Goal: Entertainment & Leisure: Browse casually

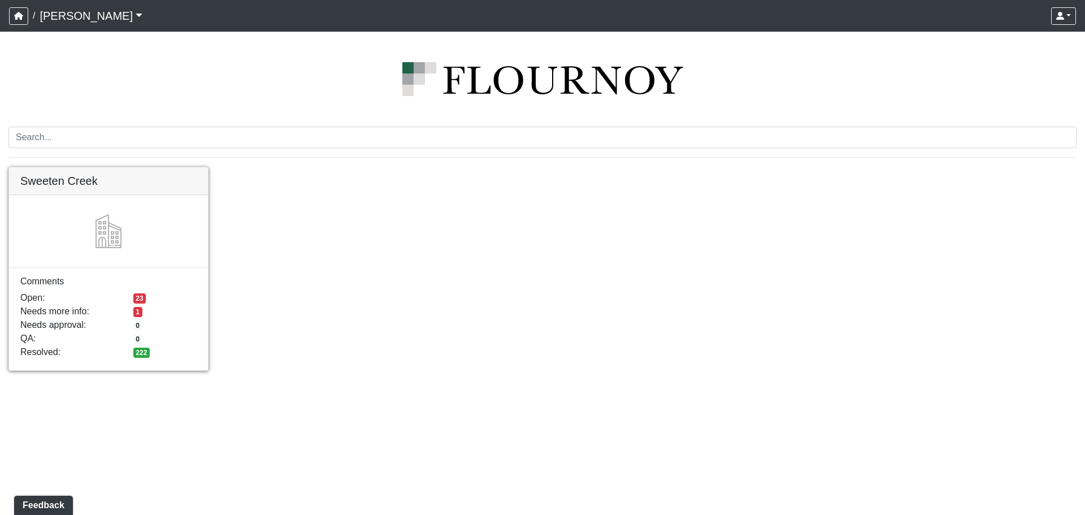
click at [127, 167] on link at bounding box center [108, 167] width 199 height 0
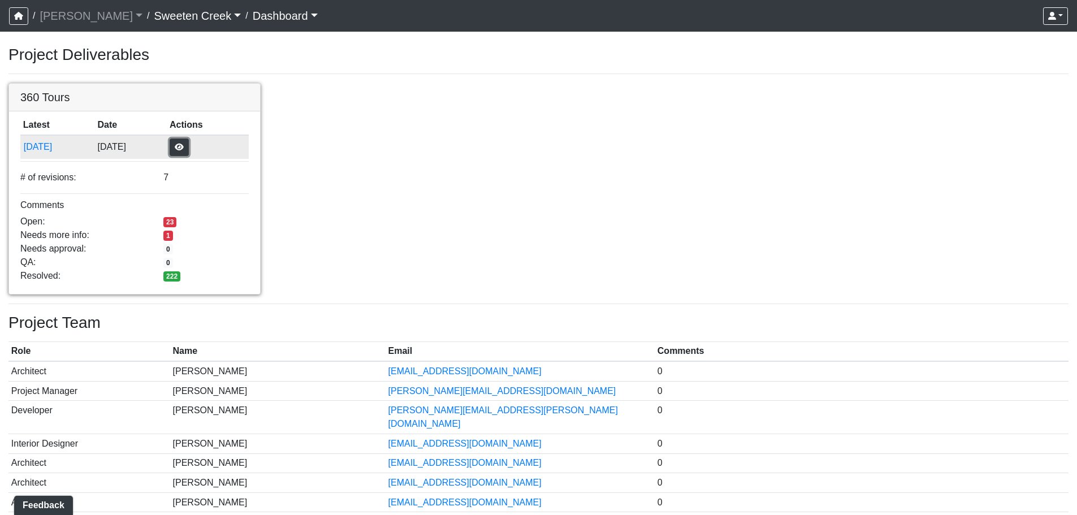
click at [189, 148] on button "button" at bounding box center [179, 148] width 19 height 18
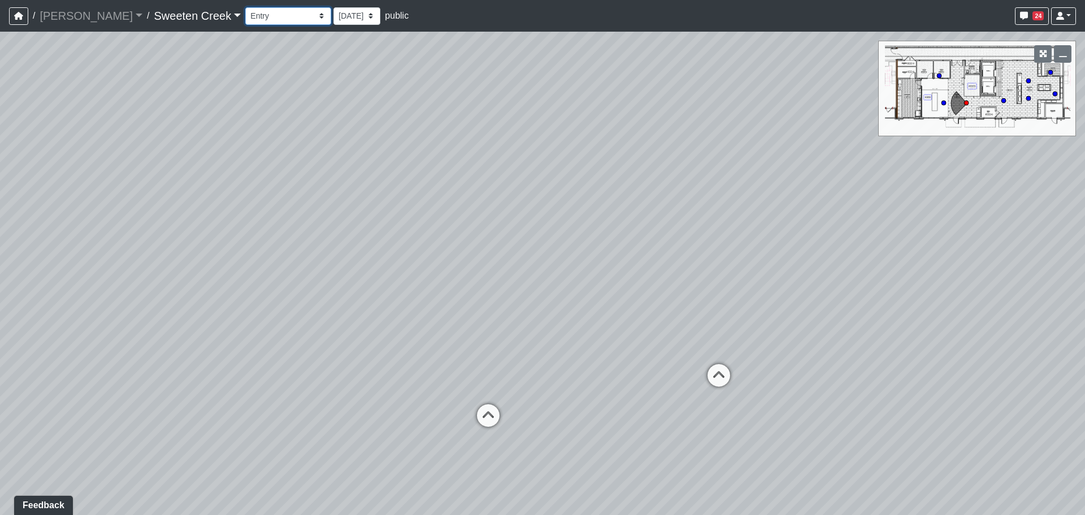
click at [245, 18] on select "Bistro Fitness - Hobby Booth Seating Counter Dining Dining 2 Elevators Elevator…" at bounding box center [288, 16] width 86 height 18
click at [1044, 55] on icon "button" at bounding box center [1044, 54] width 8 height 8
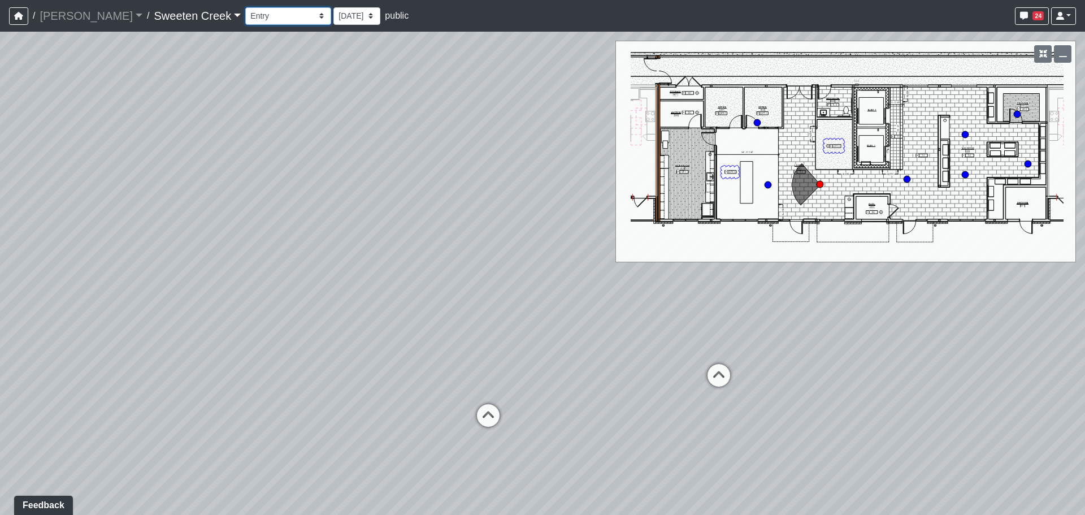
drag, startPoint x: 223, startPoint y: 16, endPoint x: 218, endPoint y: 24, distance: 9.6
click at [245, 16] on select "Bistro Fitness - Hobby Booth Seating Counter Dining Dining 2 Elevators Elevator…" at bounding box center [288, 16] width 86 height 18
click at [245, 7] on select "Bistro Fitness - Hobby Booth Seating Counter Dining Dining 2 Elevators Elevator…" at bounding box center [288, 16] width 86 height 18
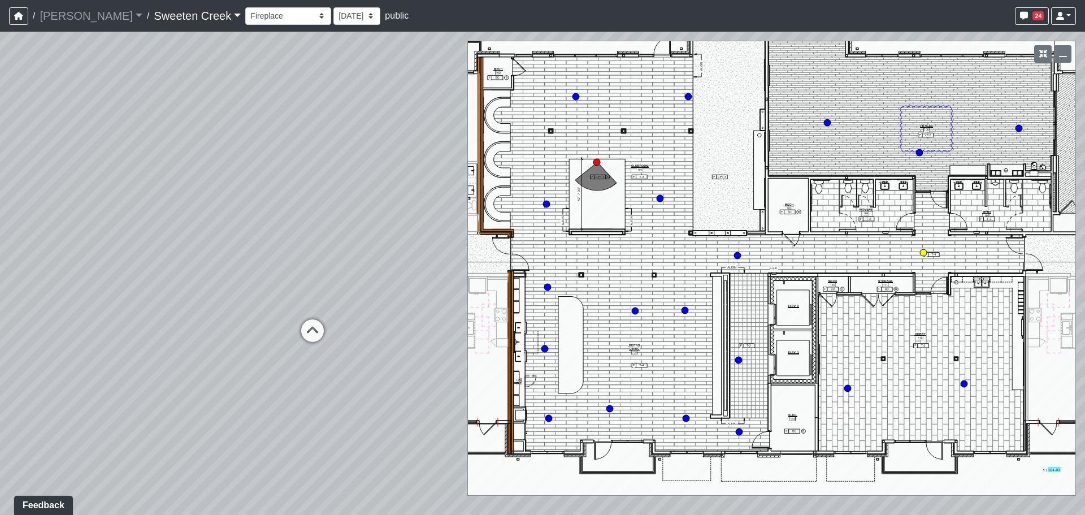
click at [923, 252] on circle at bounding box center [923, 252] width 7 height 7
select select "rUYLL8ZzAoQGRdu2BWH8sW"
click at [375, 250] on div "Loading... Office Loading... Reception Loading... Mailroom - Elevator Lobby Loa…" at bounding box center [542, 273] width 1085 height 483
click at [1066, 55] on icon "button" at bounding box center [1063, 54] width 8 height 8
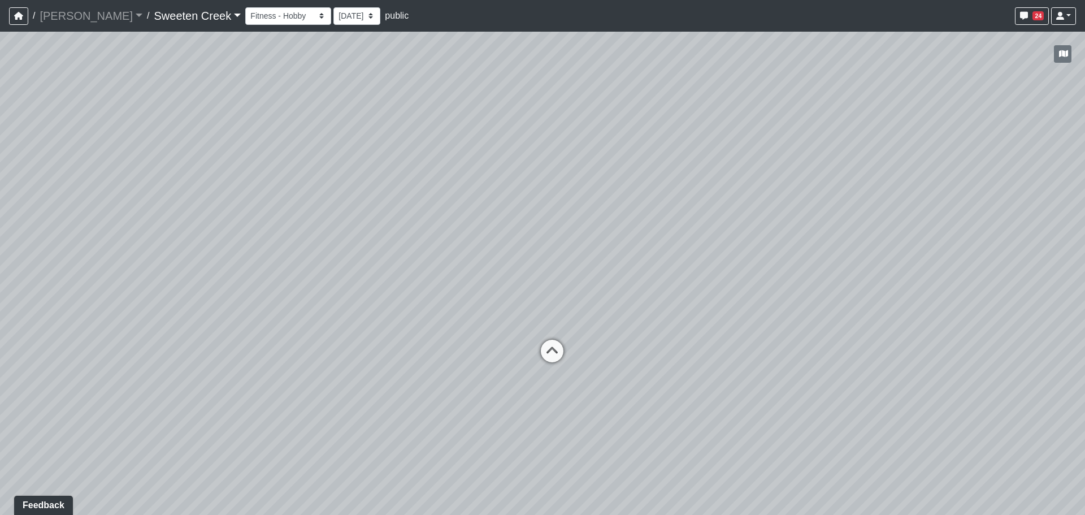
drag, startPoint x: 590, startPoint y: 243, endPoint x: 590, endPoint y: 269, distance: 26.0
click at [596, 254] on div "Loading... Office Loading... Reception Loading... Mailroom - Elevator Lobby Loa…" at bounding box center [542, 273] width 1085 height 483
drag, startPoint x: 576, startPoint y: 272, endPoint x: 625, endPoint y: 122, distance: 157.7
click at [625, 124] on div "Loading... Office Loading... Reception Loading... Mailroom - Elevator Lobby Loa…" at bounding box center [542, 273] width 1085 height 483
